Goal: Information Seeking & Learning: Check status

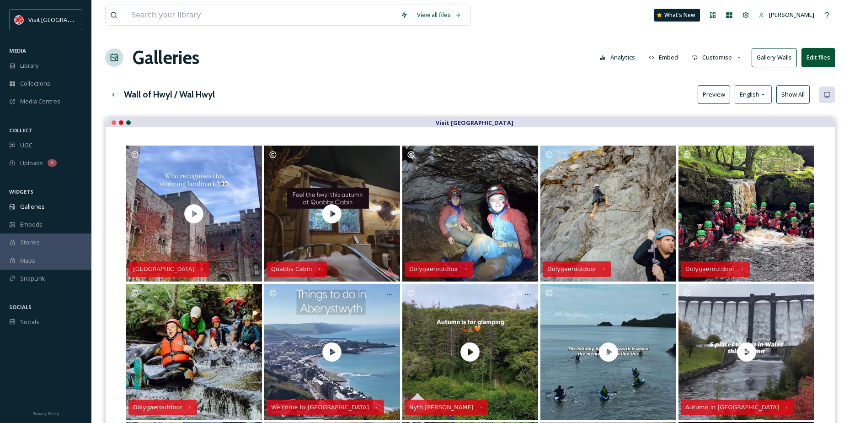
click at [631, 60] on button "Analytics" at bounding box center [617, 57] width 44 height 18
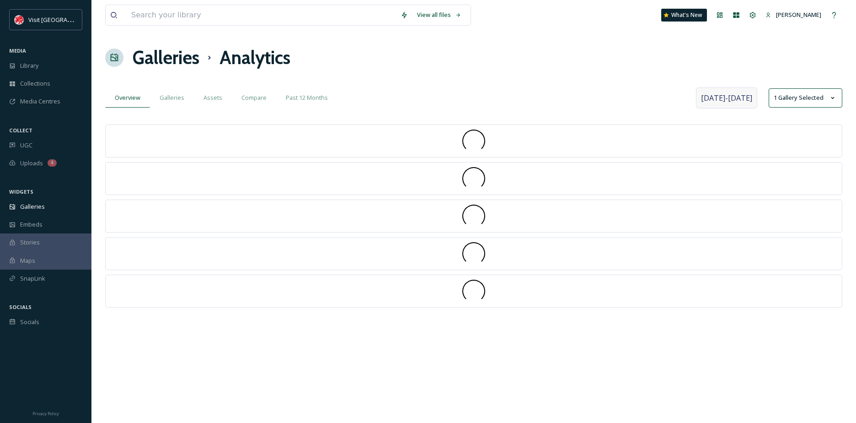
click at [722, 100] on span "[DATE] - [DATE]" at bounding box center [726, 97] width 51 height 11
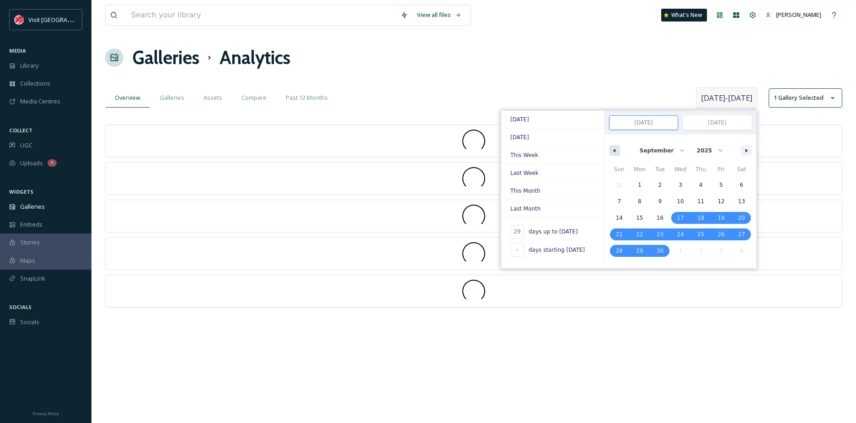
click at [617, 152] on button "button" at bounding box center [614, 150] width 11 height 11
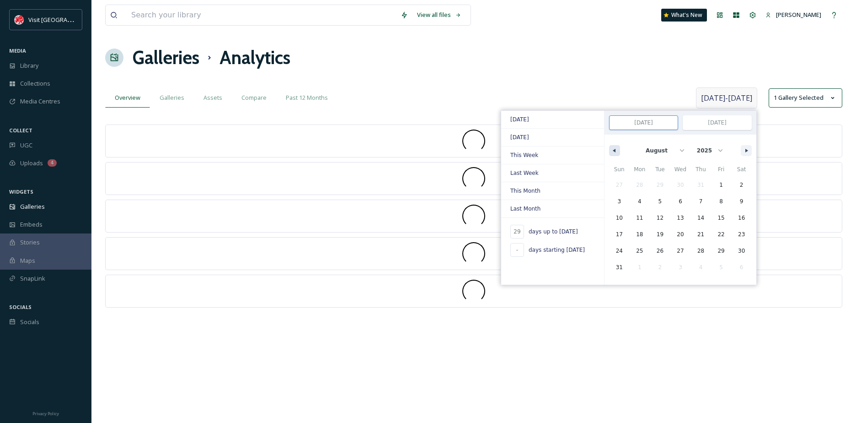
click at [617, 152] on button "button" at bounding box center [614, 150] width 11 height 11
click at [617, 152] on div "January February March April May June July August September October November [D…" at bounding box center [681, 147] width 152 height 27
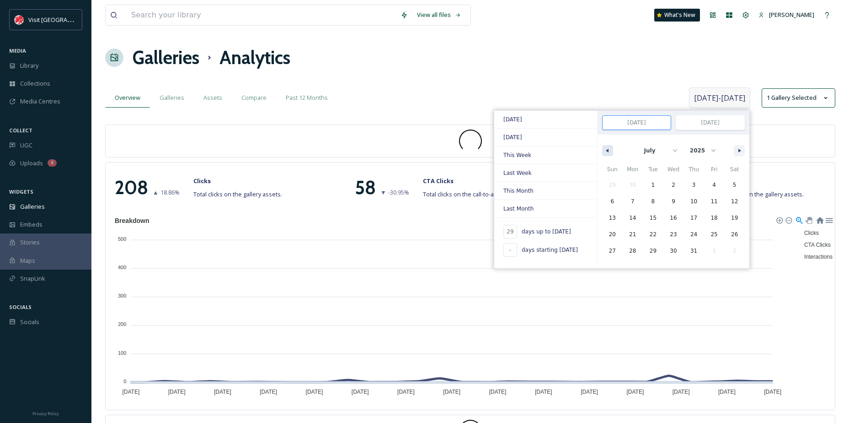
click at [617, 152] on div "January February March April May June July August September October November [D…" at bounding box center [674, 147] width 152 height 27
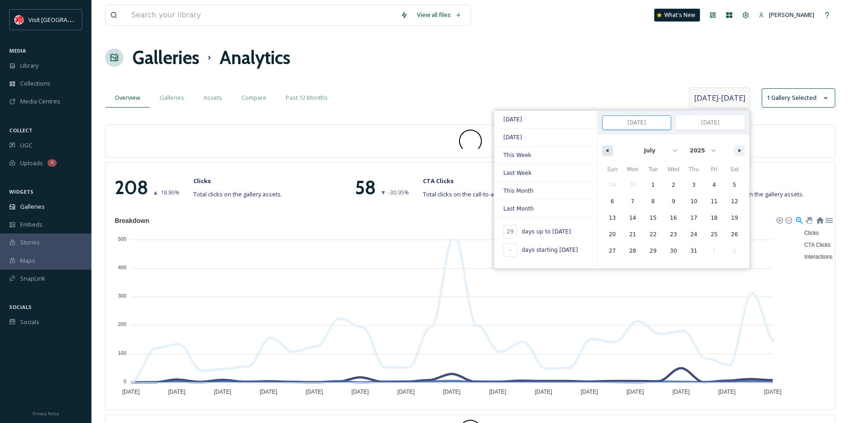
click at [613, 151] on button "button" at bounding box center [607, 150] width 11 height 11
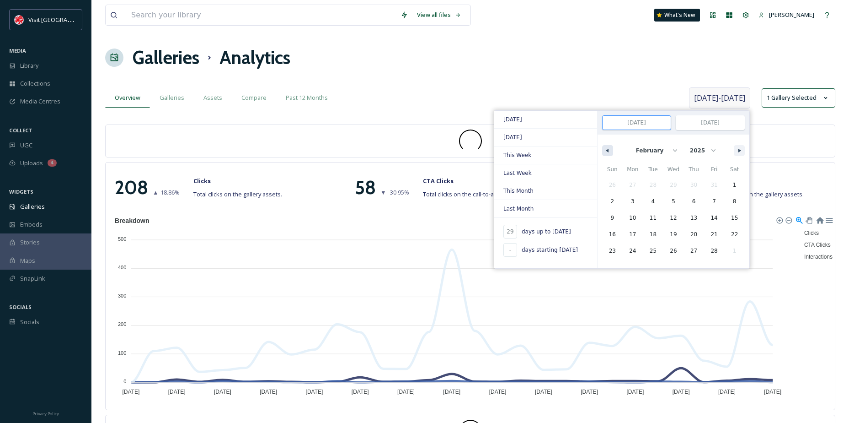
click at [613, 151] on button "button" at bounding box center [607, 150] width 11 height 11
select select "11"
select select "2024"
click at [613, 151] on button "button" at bounding box center [607, 150] width 11 height 11
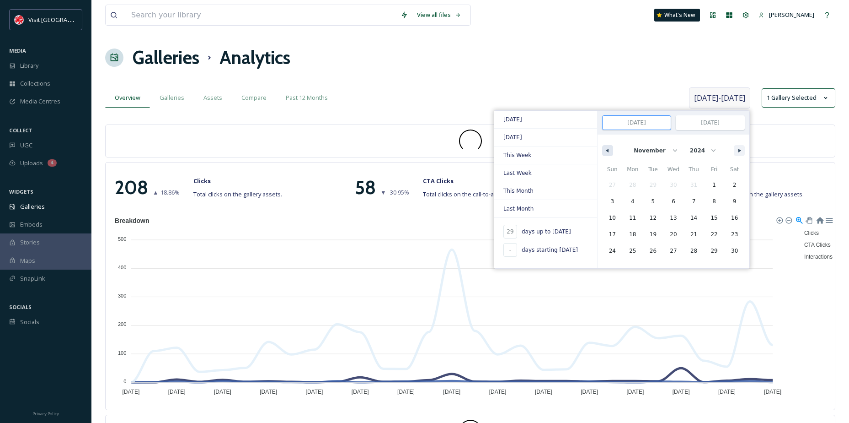
click at [613, 151] on button "button" at bounding box center [607, 150] width 11 height 11
select select "9"
click at [655, 185] on span "1" at bounding box center [653, 185] width 21 height 12
type input "-"
type input "[DATE]"
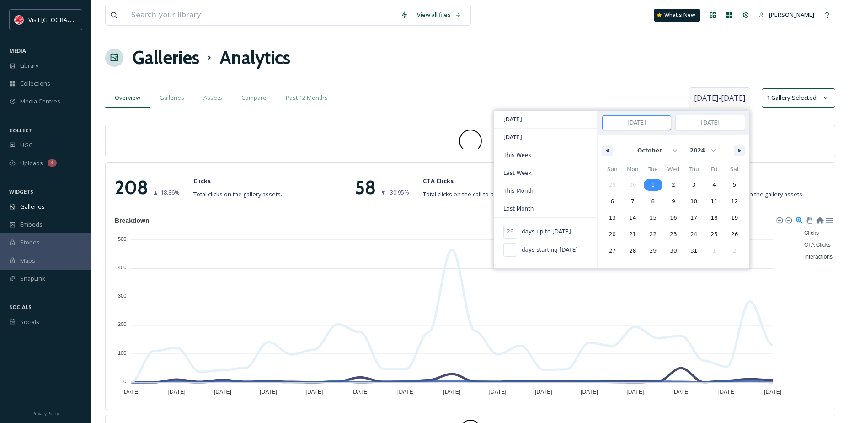
type input "[DATE]"
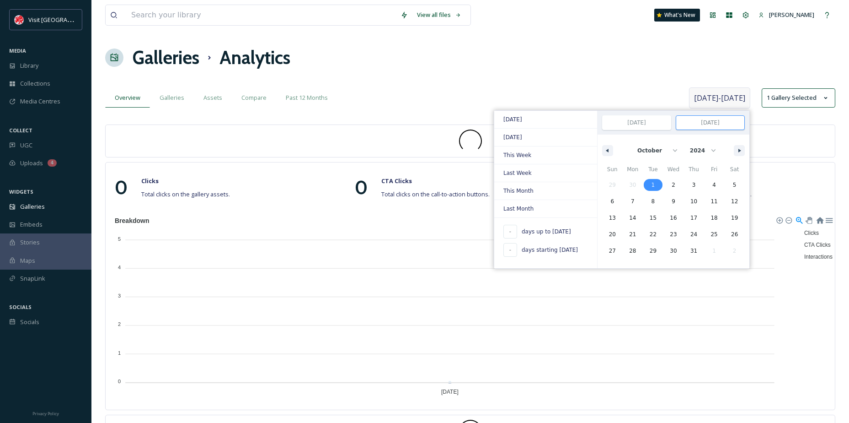
click at [729, 124] on input "[DATE]" at bounding box center [710, 123] width 68 height 14
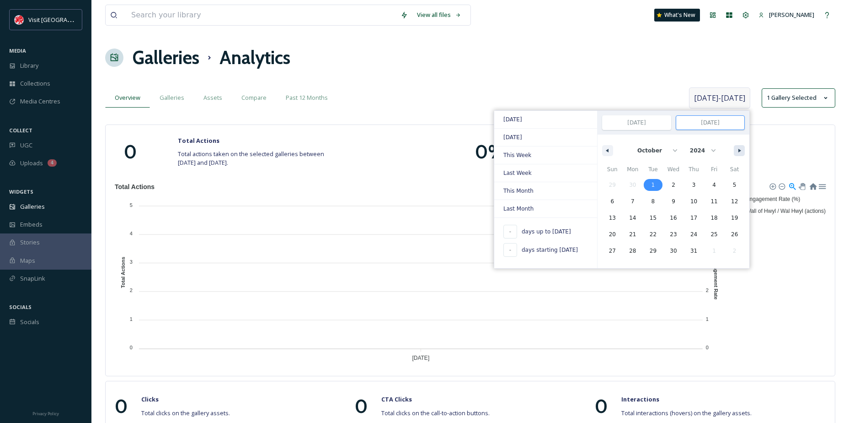
click at [739, 145] on button "button" at bounding box center [739, 150] width 11 height 11
select select "0"
select select "2025"
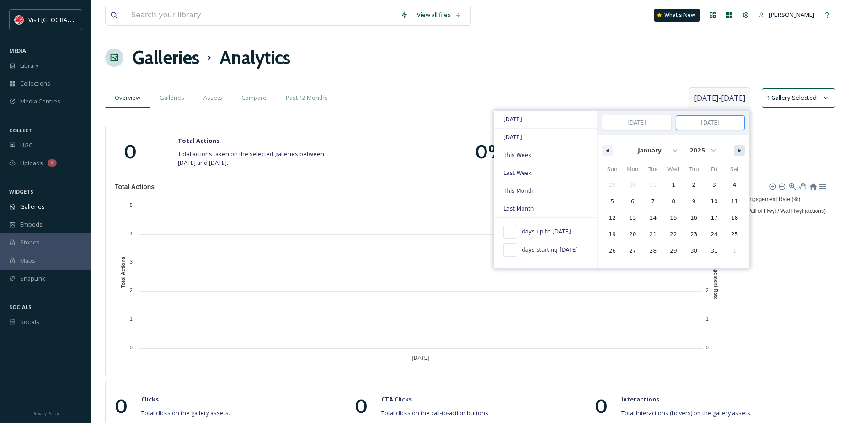
click at [739, 145] on button "button" at bounding box center [739, 150] width 11 height 11
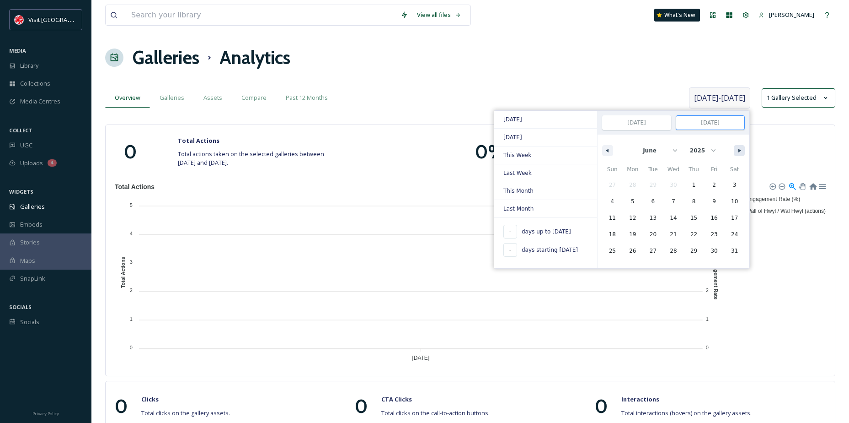
click at [739, 145] on button "button" at bounding box center [739, 150] width 11 height 11
click at [739, 144] on div "January February March April May June July August September October November [D…" at bounding box center [674, 147] width 152 height 27
click at [735, 148] on button "button" at bounding box center [739, 150] width 11 height 11
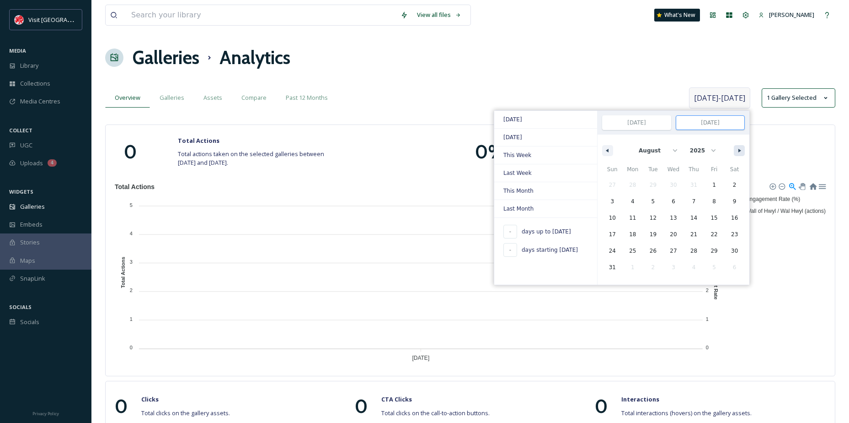
click at [736, 149] on button "button" at bounding box center [739, 150] width 11 height 11
select select "9"
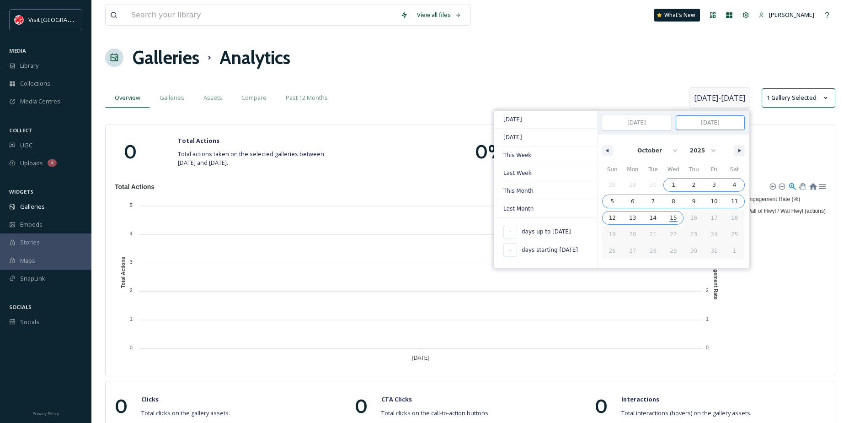
click at [670, 217] on span "15" at bounding box center [674, 218] width 21 height 12
type input "380"
type input "[DATE]"
select select "2024"
